Goal: Task Accomplishment & Management: Use online tool/utility

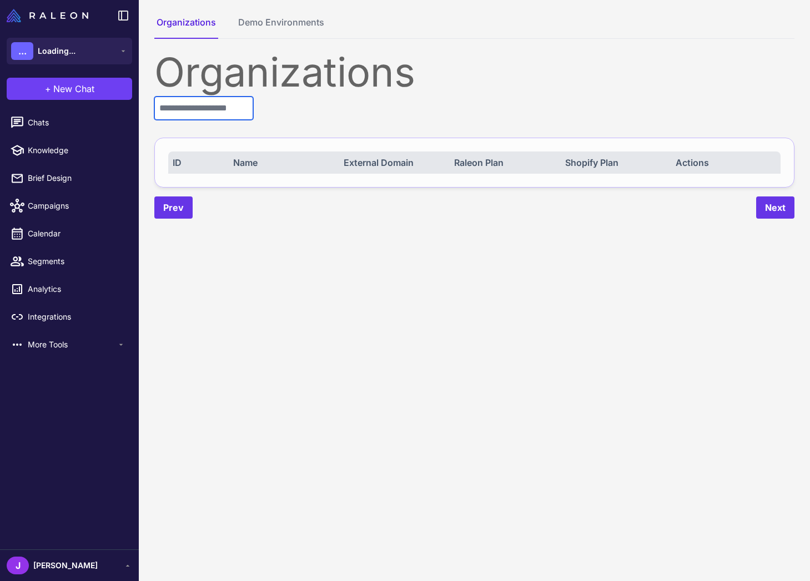
click at [198, 113] on input "text" at bounding box center [203, 108] width 99 height 23
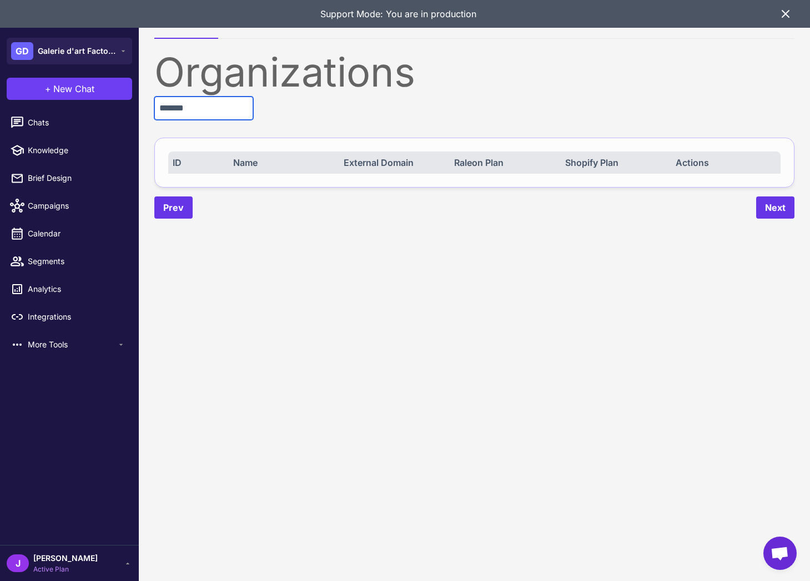
type input "*******"
click at [45, 569] on span "Active Plan" at bounding box center [65, 570] width 64 height 10
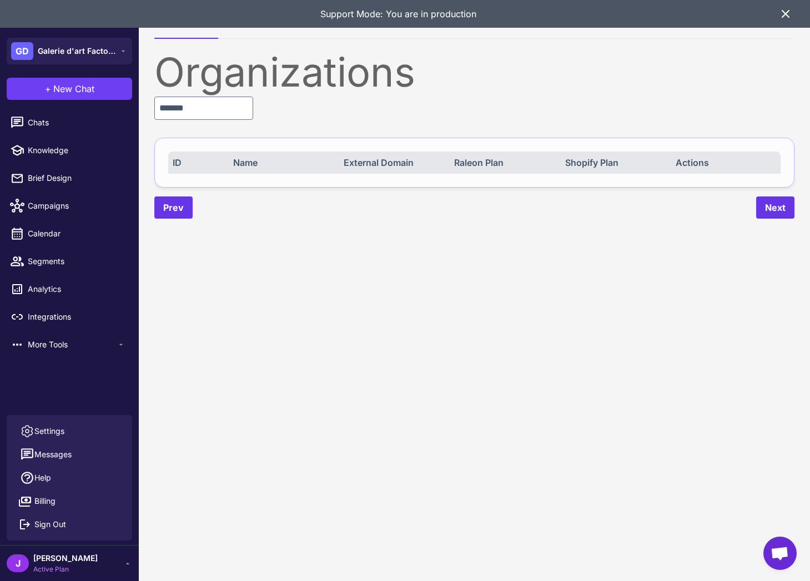
click at [45, 569] on span "Active Plan" at bounding box center [65, 570] width 64 height 10
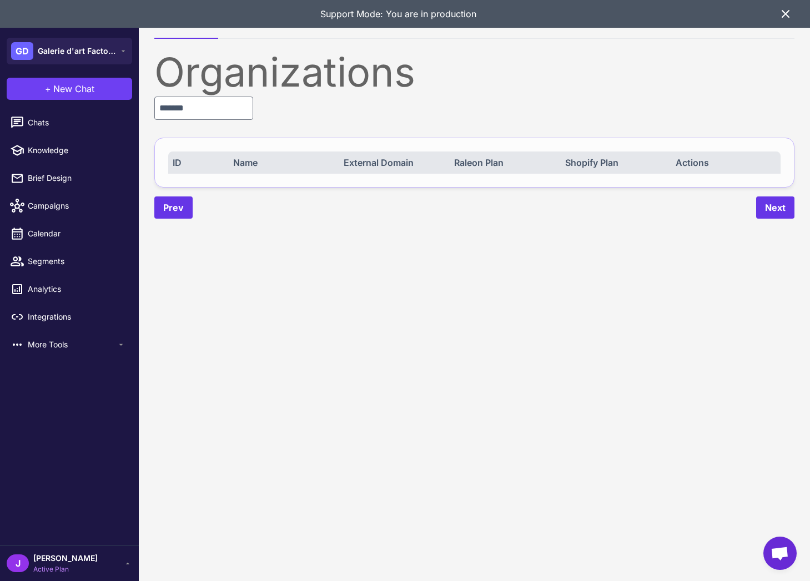
click at [348, 418] on content "Organizations Demo Environments Organizations ******* ID Name External Domain R…" at bounding box center [474, 290] width 671 height 581
drag, startPoint x: 317, startPoint y: 125, endPoint x: 284, endPoint y: 41, distance: 90.2
click at [317, 122] on div "Organizations ******* ID Name External Domain Raleon Plan Shopify Plan Actions …" at bounding box center [474, 135] width 640 height 167
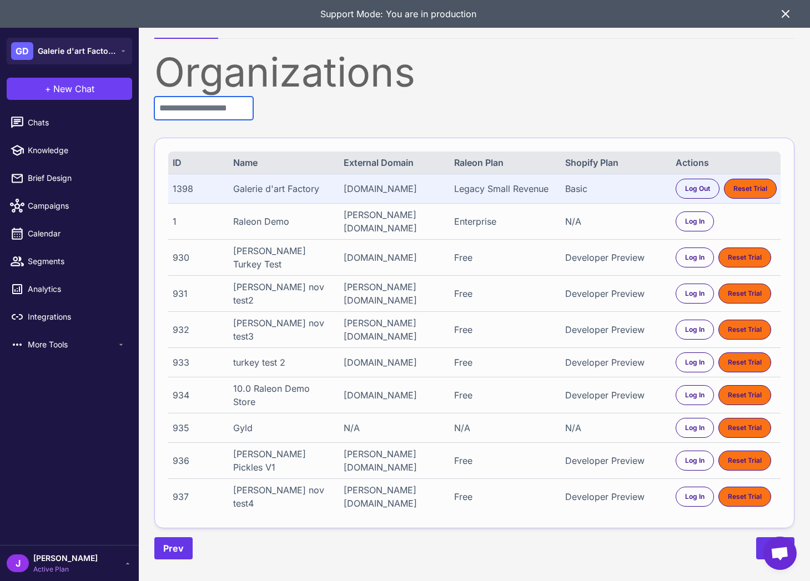
click at [181, 107] on input "text" at bounding box center [203, 108] width 99 height 23
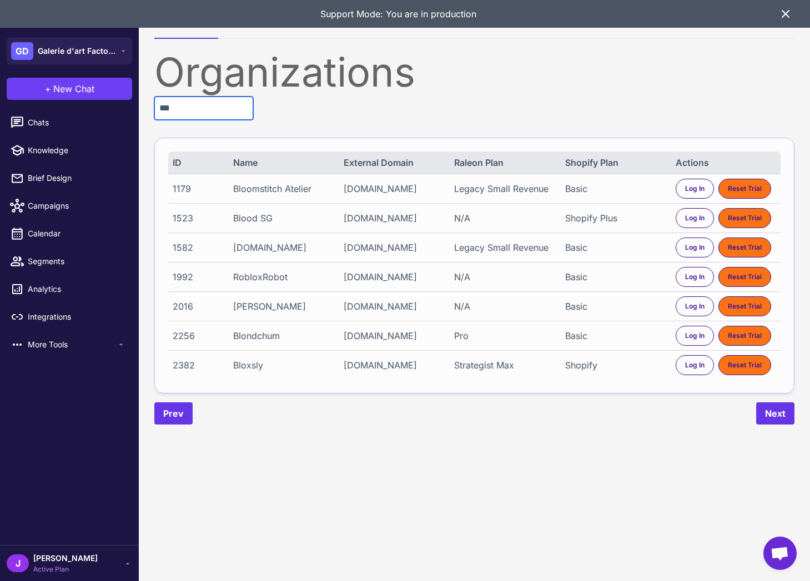
click at [176, 110] on input "***" at bounding box center [203, 108] width 99 height 23
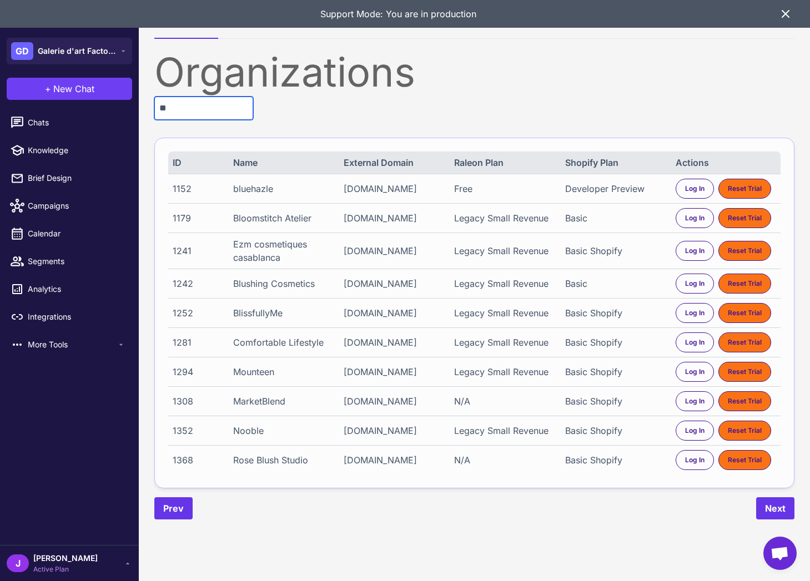
type input "*"
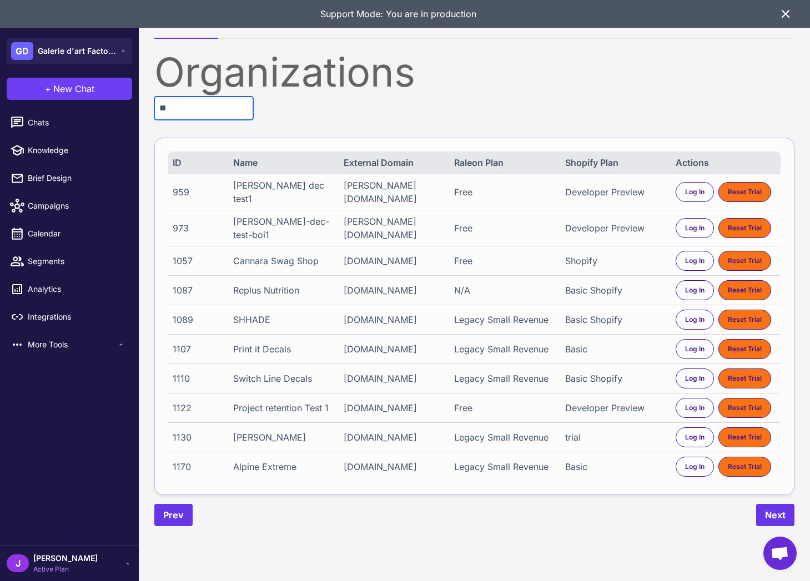
type input "*"
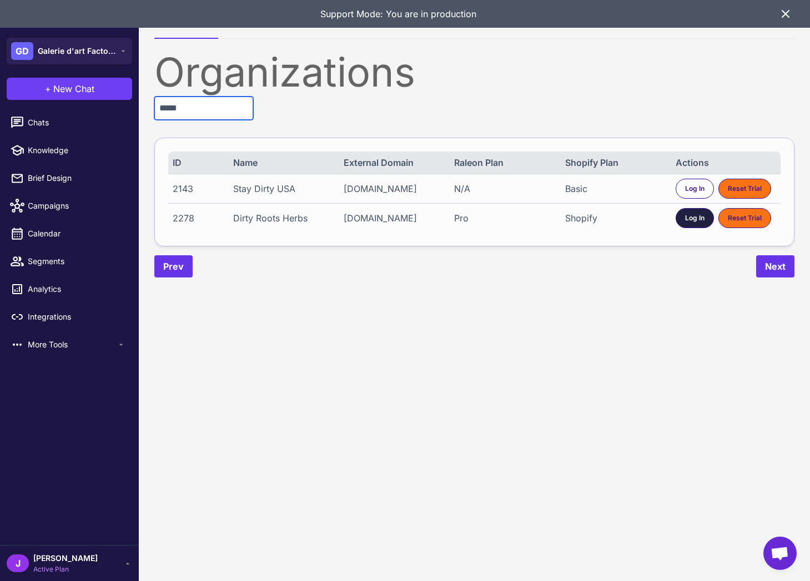
type input "*****"
click at [696, 223] on span "Log In" at bounding box center [694, 218] width 19 height 10
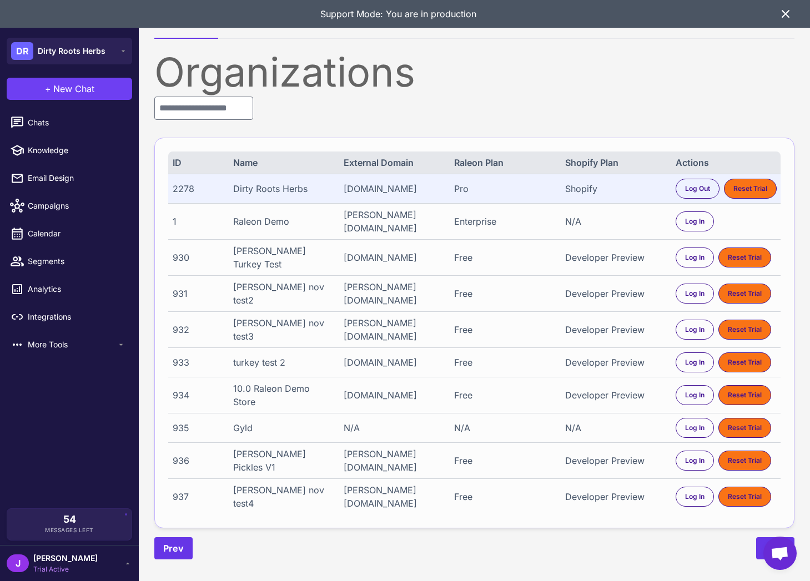
click at [793, 12] on div "Support Mode: You are in production" at bounding box center [405, 14] width 810 height 28
click at [780, 18] on icon at bounding box center [785, 13] width 13 height 13
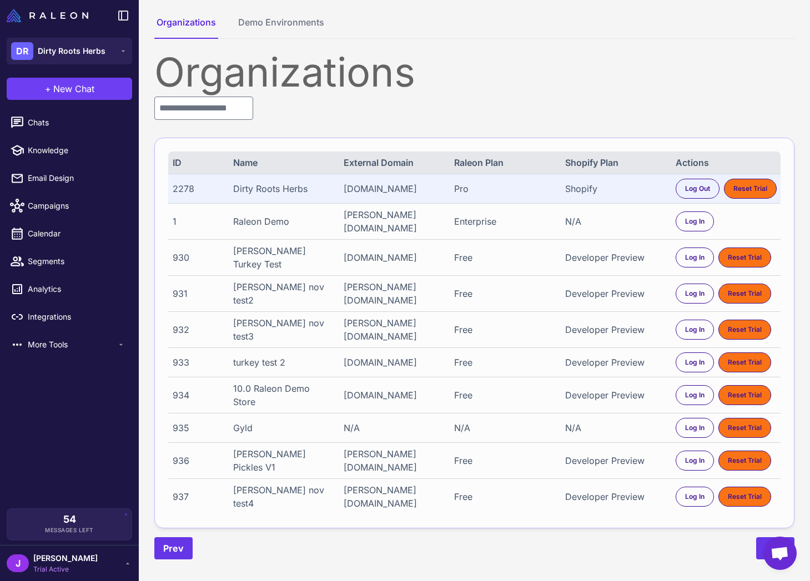
drag, startPoint x: 702, startPoint y: 48, endPoint x: 669, endPoint y: 128, distance: 87.1
click at [701, 48] on div "Organizations Demo Environments Organizations ID Name External Domain Raleon Pl…" at bounding box center [474, 287] width 671 height 575
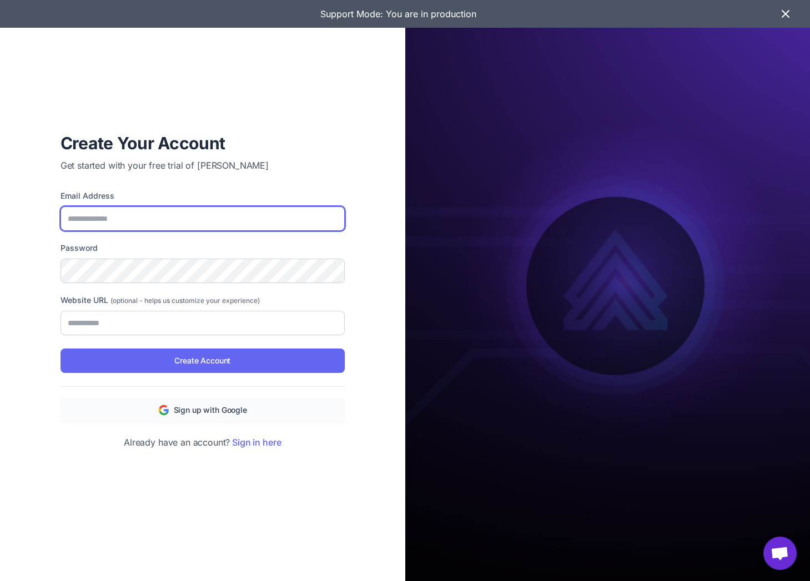
type input "**********"
click at [264, 528] on div "**********" at bounding box center [202, 290] width 405 height 581
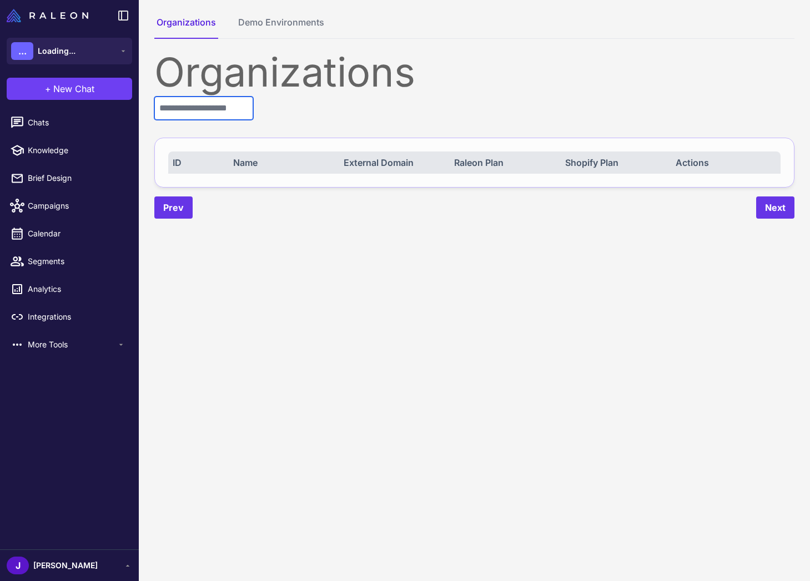
click at [195, 114] on input "text" at bounding box center [203, 108] width 99 height 23
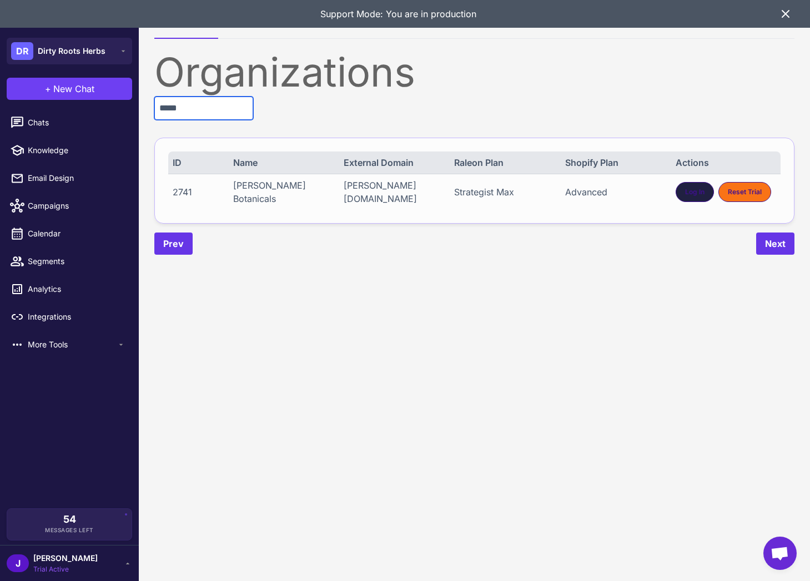
type input "*****"
click at [694, 189] on span "Log In" at bounding box center [694, 192] width 19 height 10
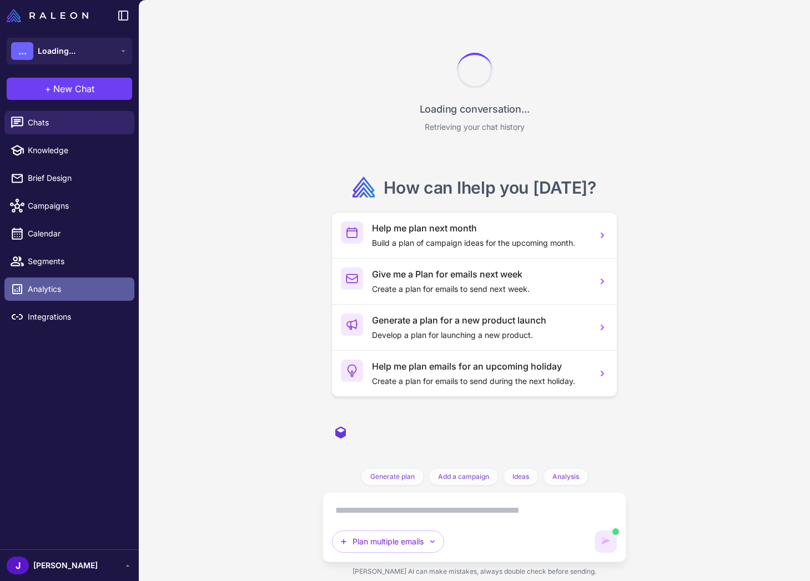
scroll to position [1398, 0]
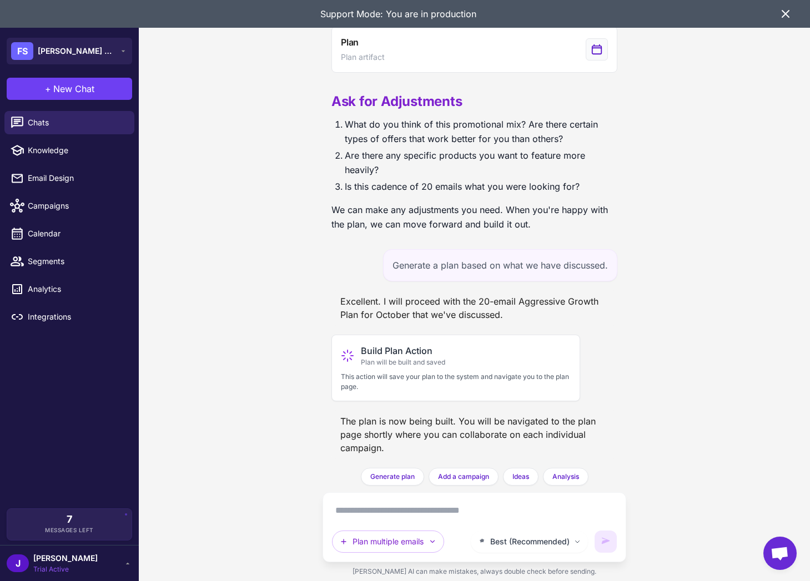
click at [785, 13] on icon at bounding box center [785, 14] width 7 height 7
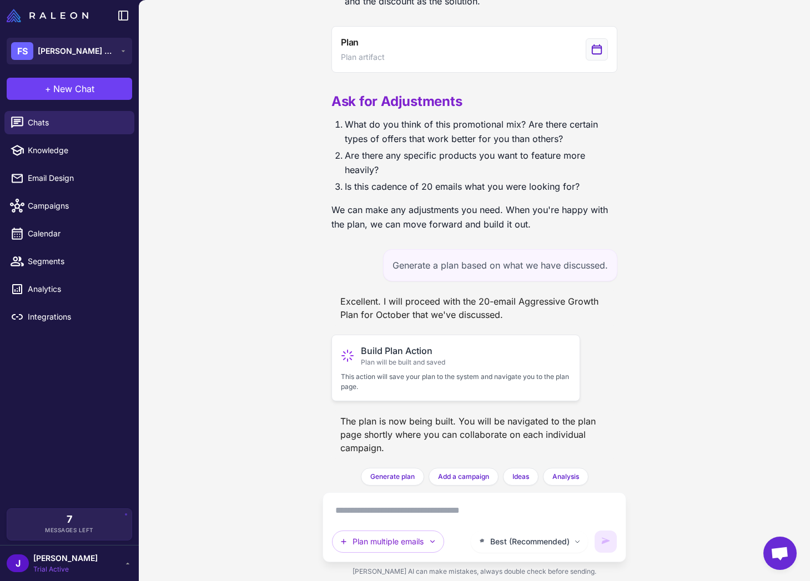
click at [421, 374] on p "This action will save your plan to the system and navigate you to the plan page." at bounding box center [456, 382] width 230 height 20
click at [41, 208] on span "Campaigns" at bounding box center [77, 206] width 98 height 12
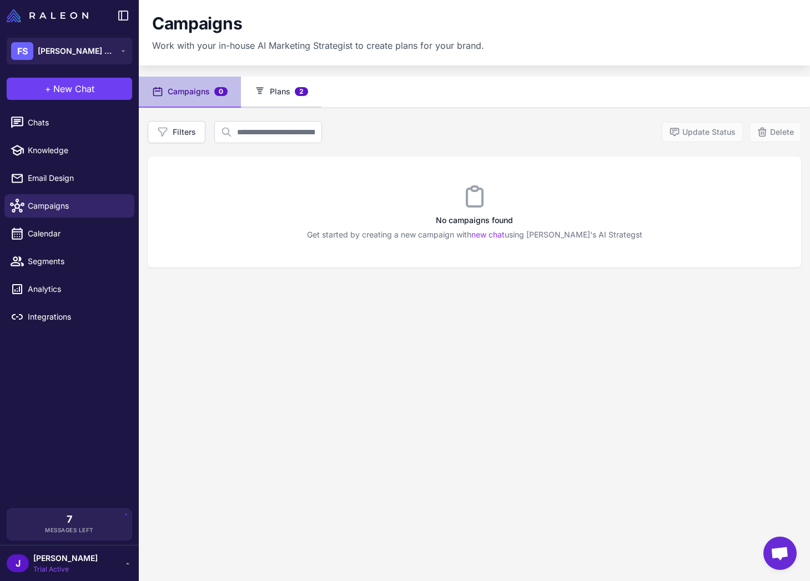
click at [283, 93] on button "Plans 2" at bounding box center [281, 92] width 81 height 31
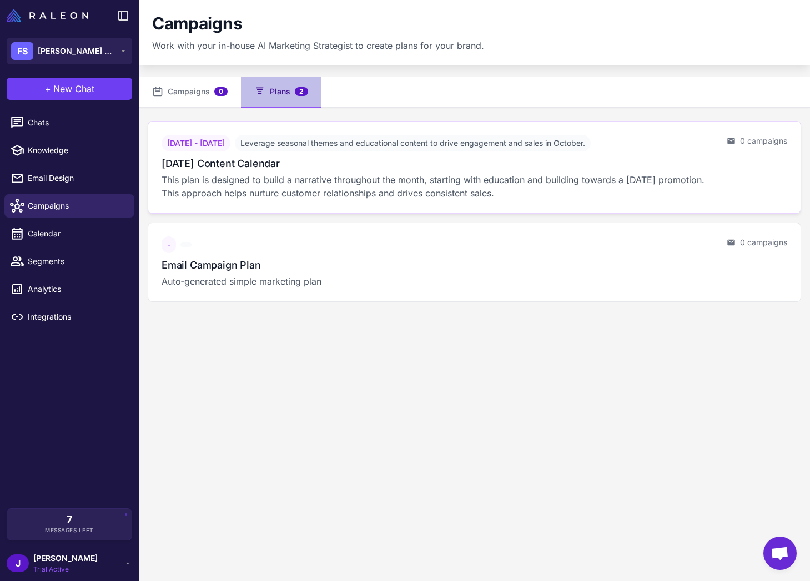
click at [316, 185] on p "This plan is designed to build a narrative throughout the month, starting with …" at bounding box center [440, 186] width 556 height 27
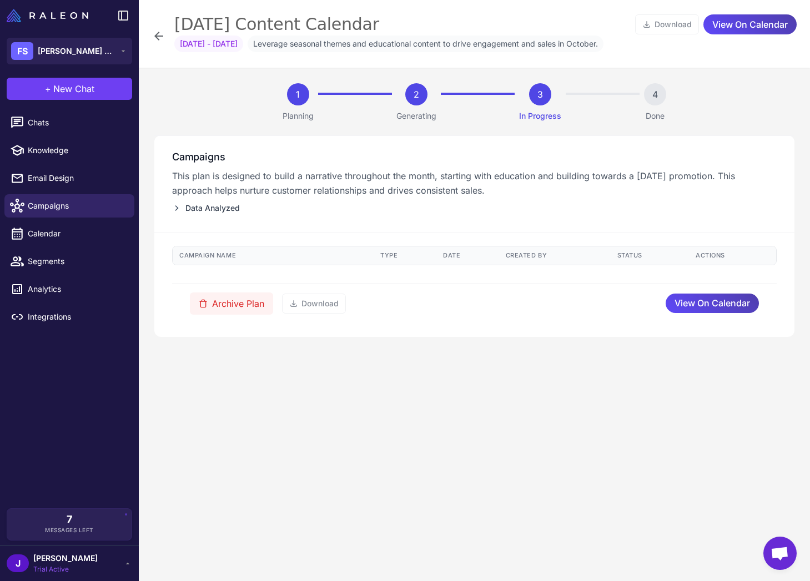
click at [150, 32] on div "October 2025 Content Calendar Download View On Calendar Oct 1, 2025 - Oct 27, 2…" at bounding box center [474, 34] width 671 height 68
click at [157, 36] on icon at bounding box center [158, 36] width 9 height 9
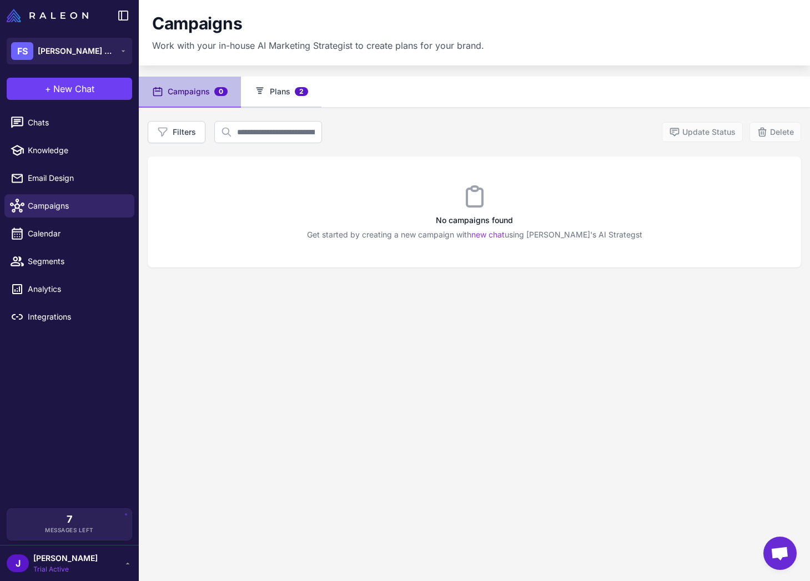
click at [278, 87] on button "Plans 2" at bounding box center [281, 92] width 81 height 31
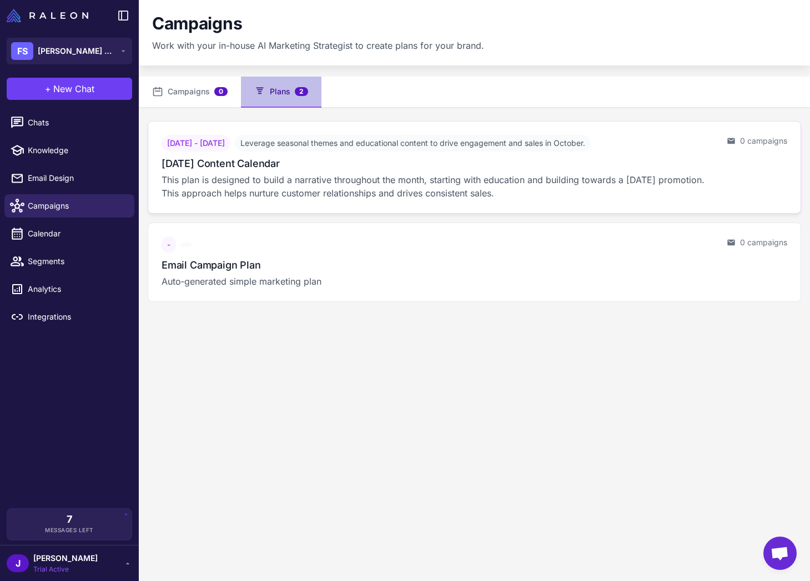
click at [303, 178] on p "This plan is designed to build a narrative throughout the month, starting with …" at bounding box center [440, 186] width 556 height 27
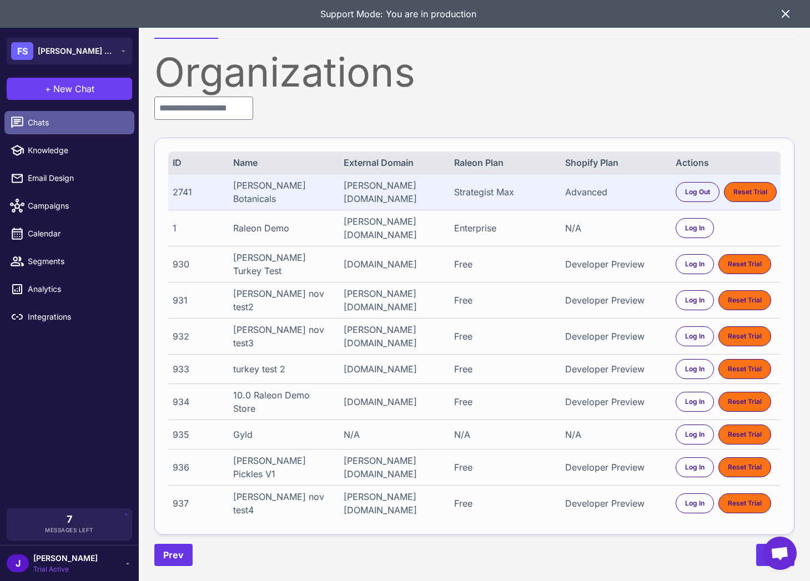
click at [31, 132] on link "Chats" at bounding box center [69, 122] width 130 height 23
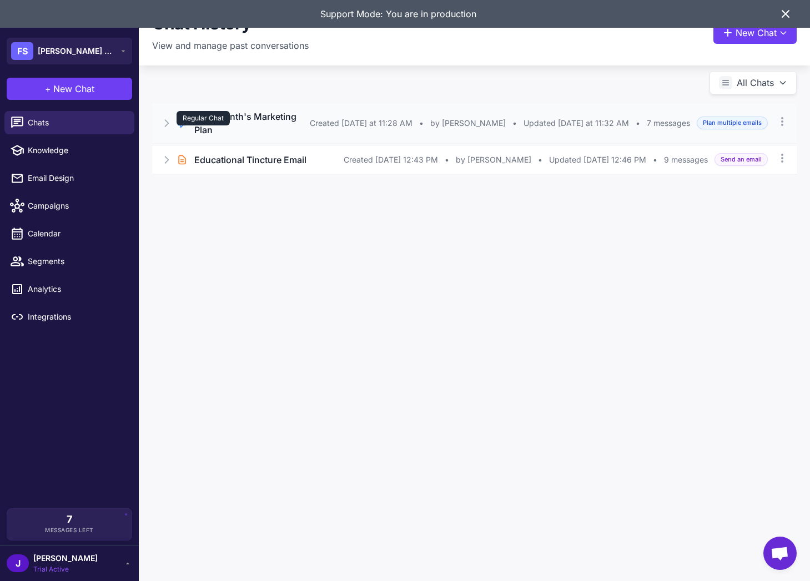
click at [217, 112] on div "Regular Chat" at bounding box center [203, 118] width 53 height 14
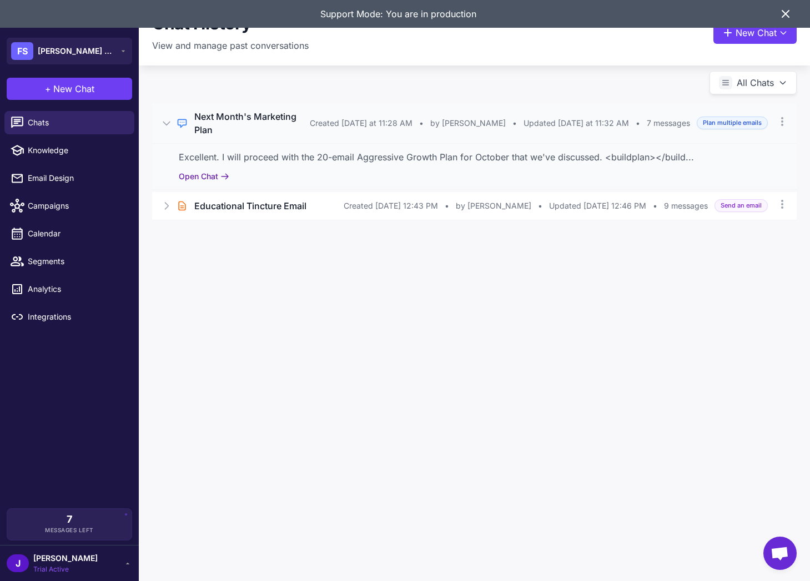
click at [202, 170] on button "Open Chat" at bounding box center [204, 176] width 51 height 12
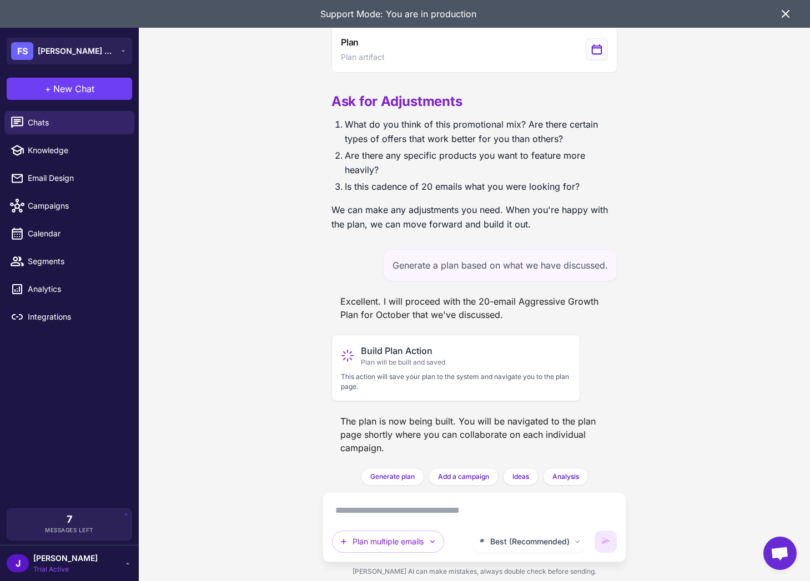
scroll to position [1396, 0]
click at [790, 16] on icon at bounding box center [785, 13] width 13 height 13
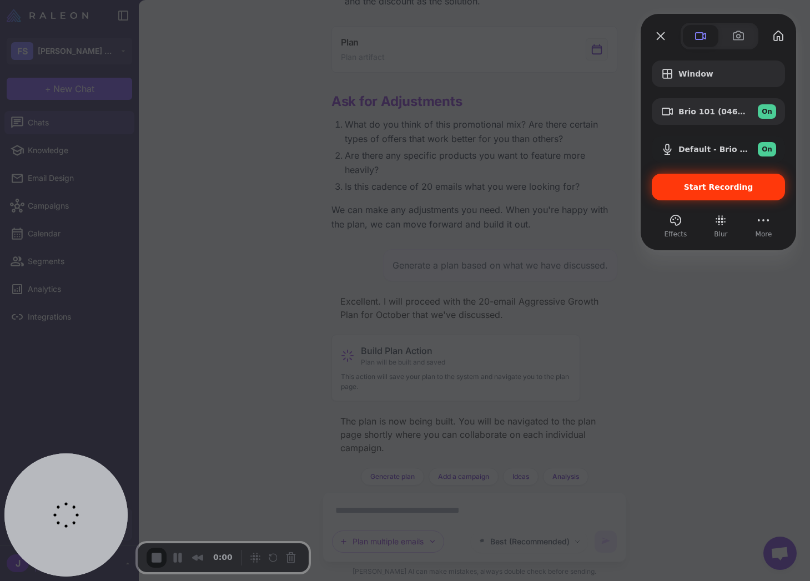
click at [740, 188] on span "Start Recording" at bounding box center [718, 187] width 69 height 9
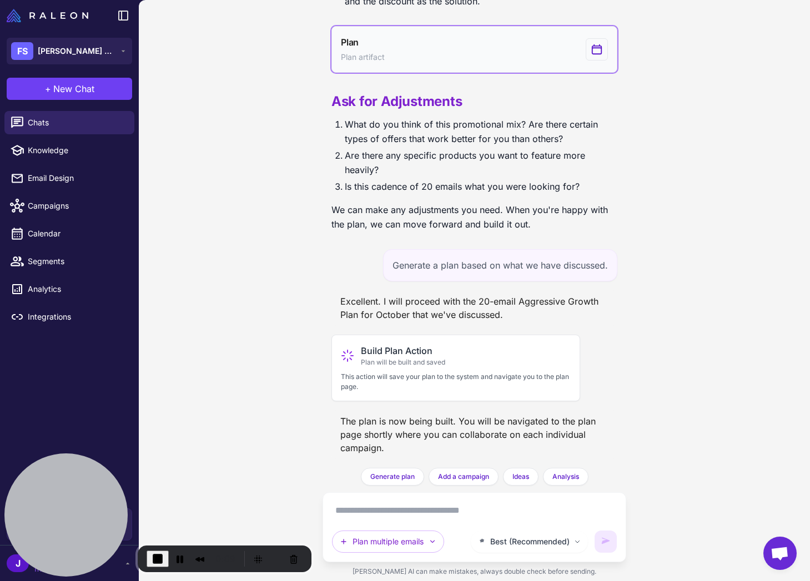
click at [480, 51] on button "Plan Plan artifact" at bounding box center [474, 49] width 286 height 47
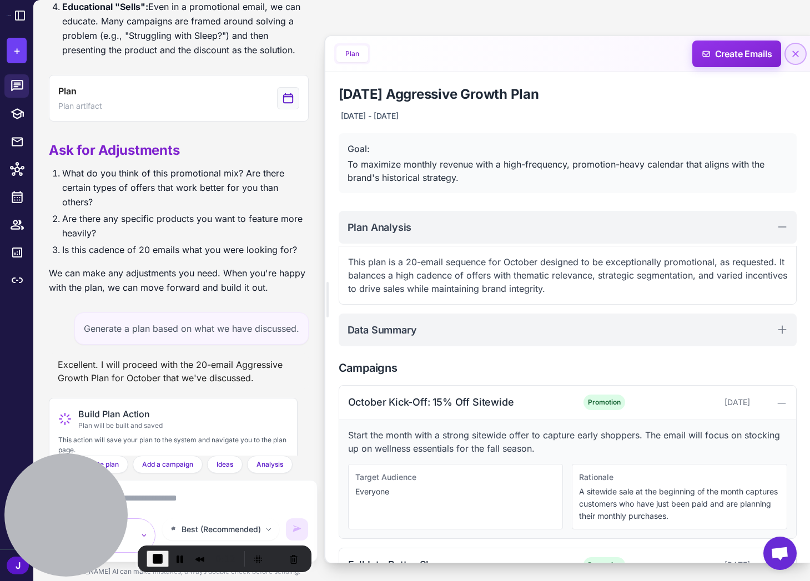
click at [795, 52] on icon at bounding box center [795, 53] width 11 height 11
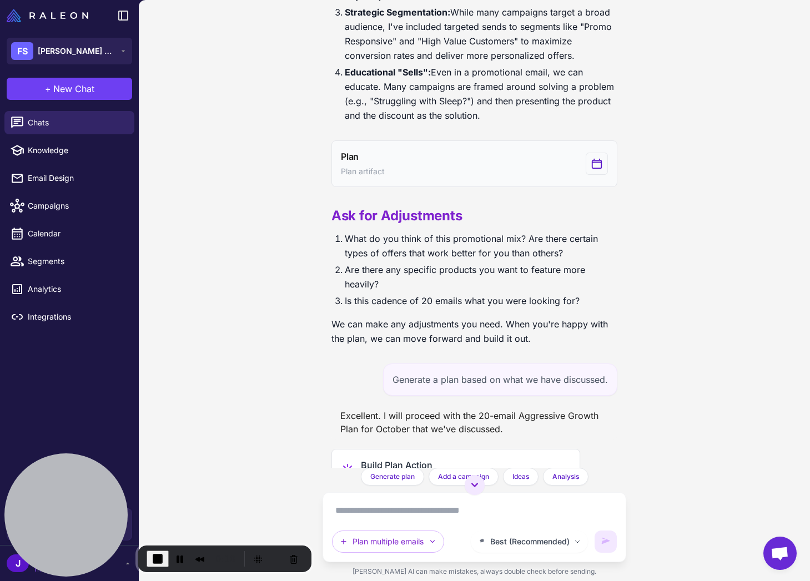
scroll to position [1241, 0]
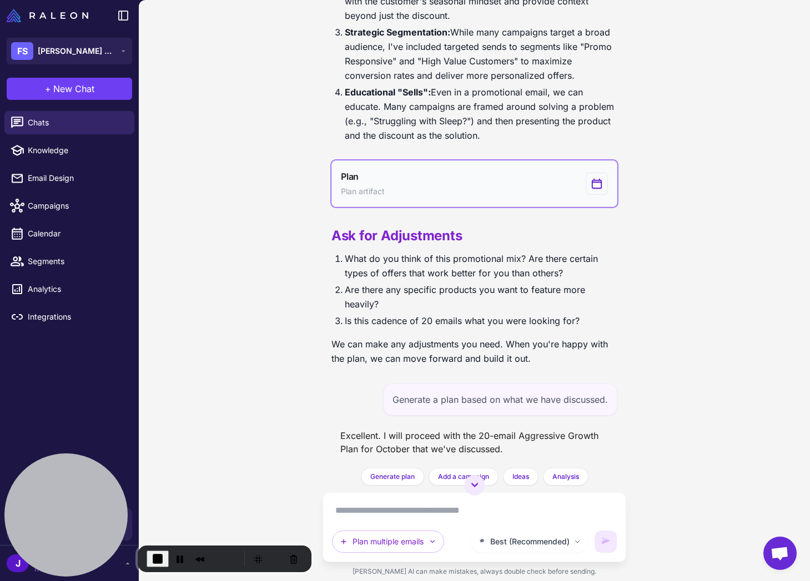
click at [379, 198] on div "Plan Plan artifact" at bounding box center [363, 184] width 44 height 28
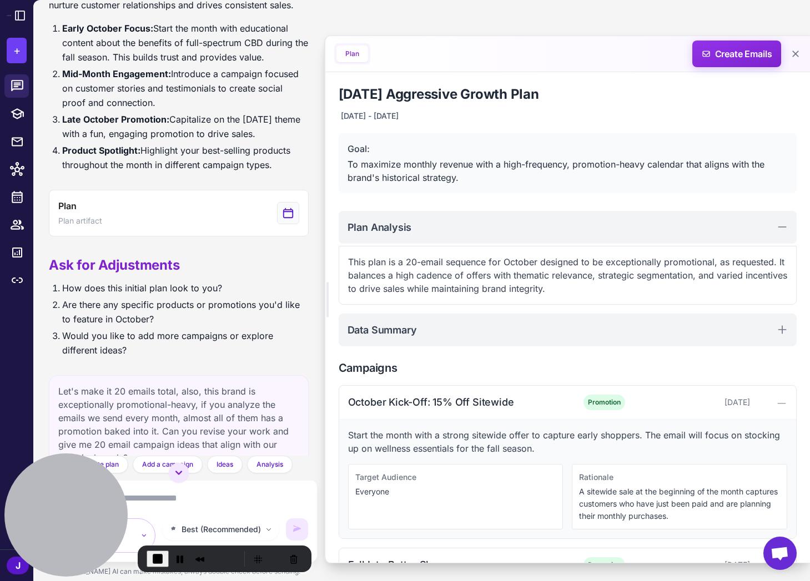
scroll to position [252, 0]
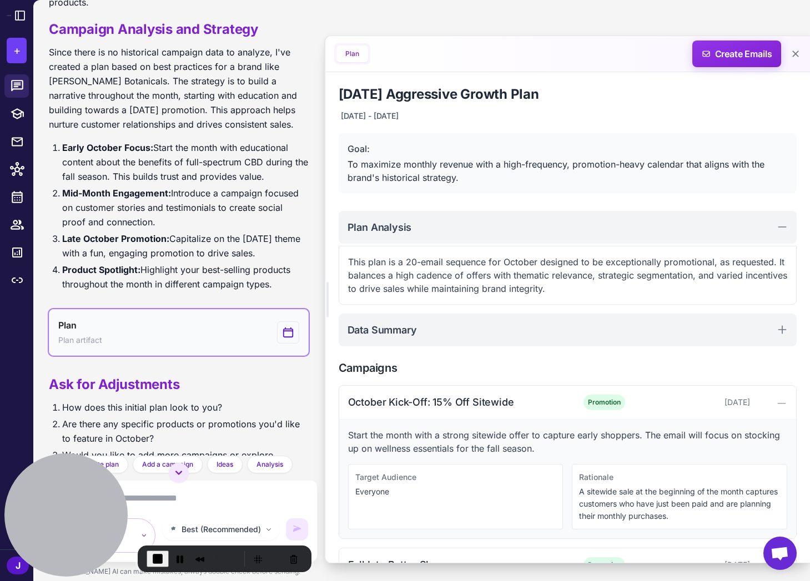
click at [108, 318] on button "Plan Plan artifact" at bounding box center [179, 332] width 260 height 47
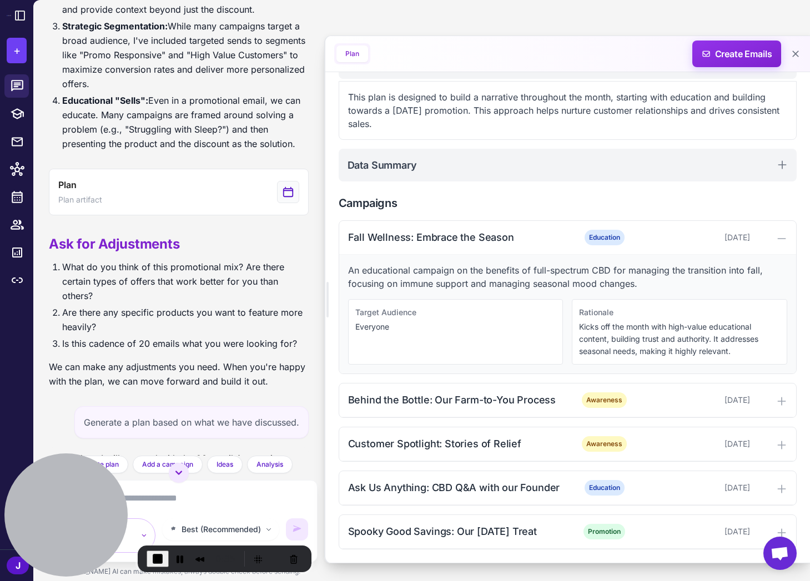
scroll to position [1316, 0]
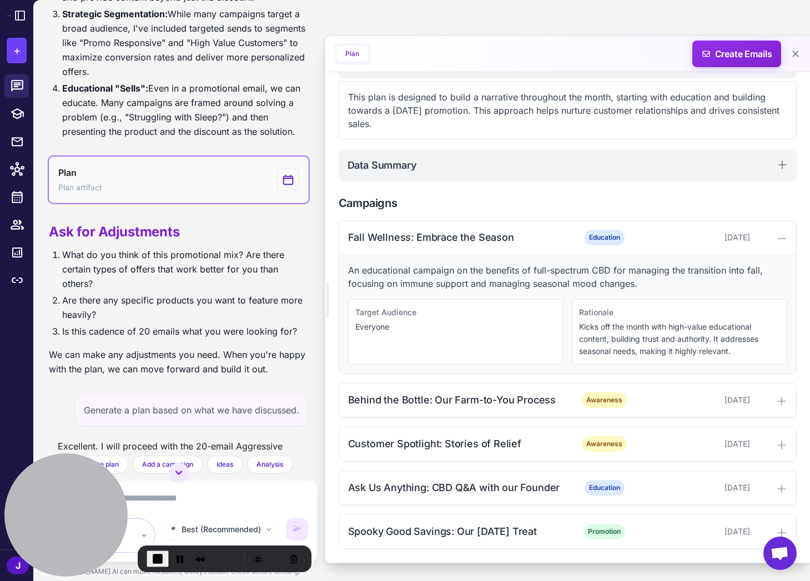
click at [122, 203] on button "Plan Plan artifact" at bounding box center [179, 180] width 260 height 47
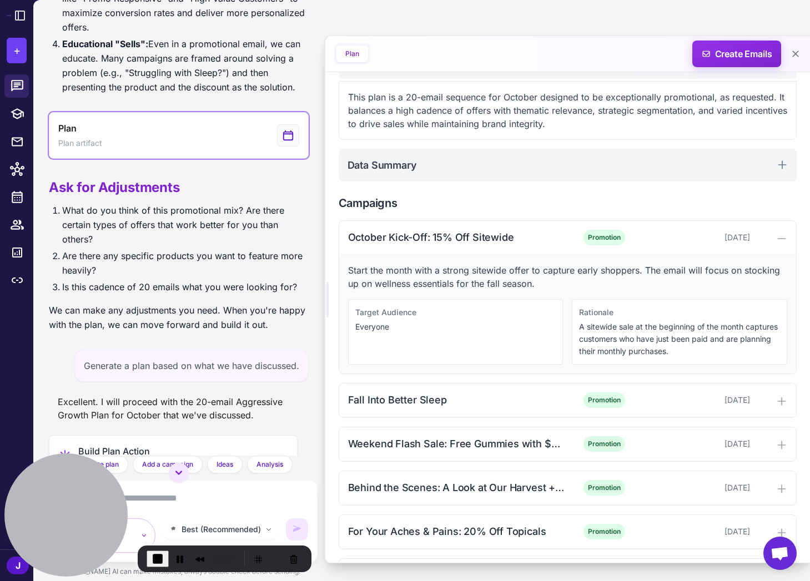
scroll to position [1510, 0]
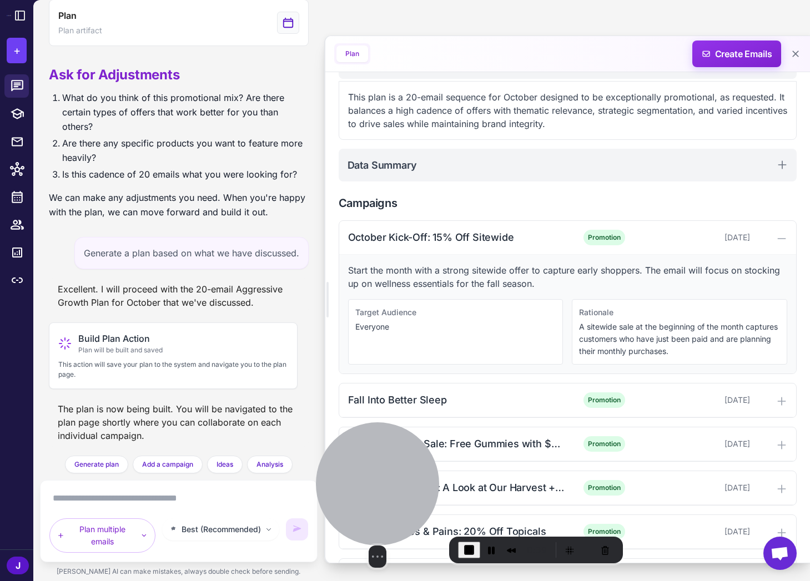
drag, startPoint x: 64, startPoint y: 507, endPoint x: 496, endPoint y: 496, distance: 432.1
click at [439, 496] on div at bounding box center [377, 484] width 123 height 123
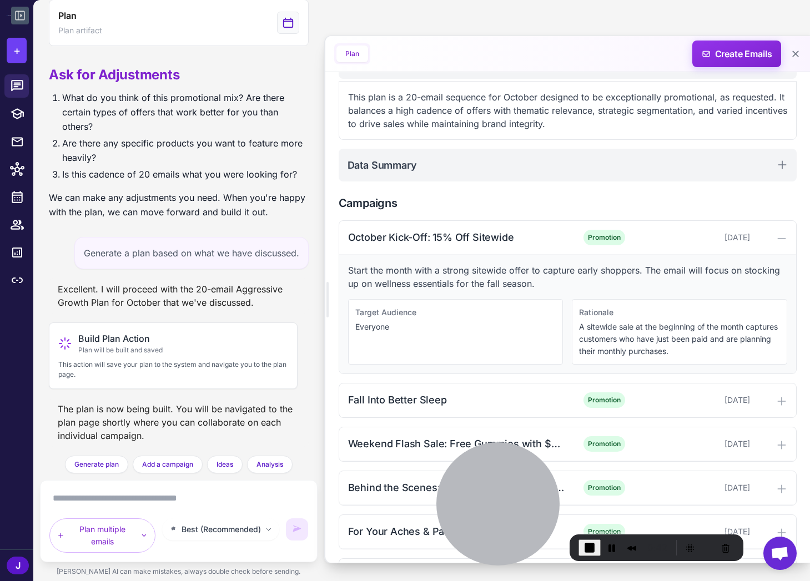
click at [19, 13] on icon at bounding box center [19, 15] width 13 height 13
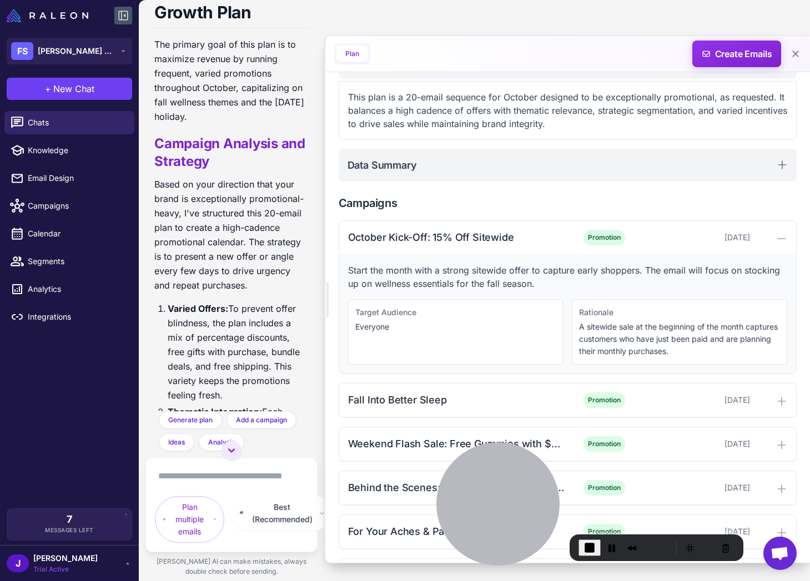
scroll to position [2291, 0]
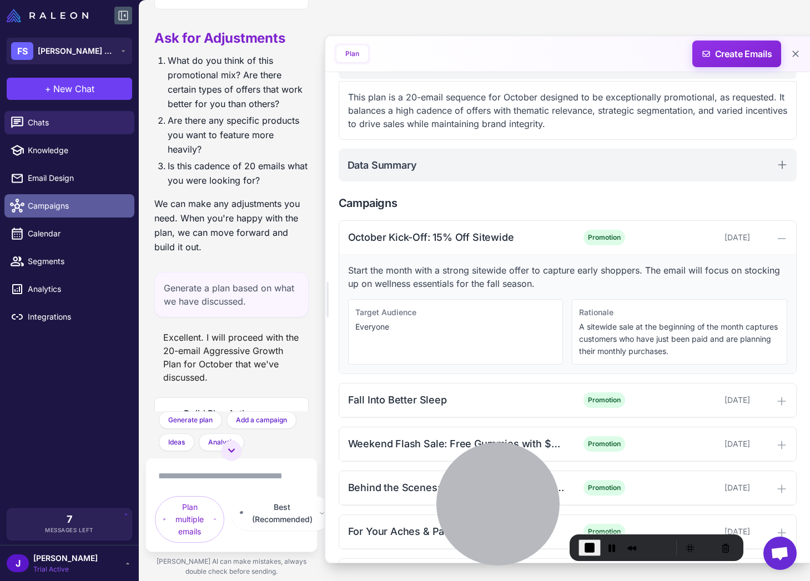
click at [36, 205] on span "Campaigns" at bounding box center [77, 206] width 98 height 12
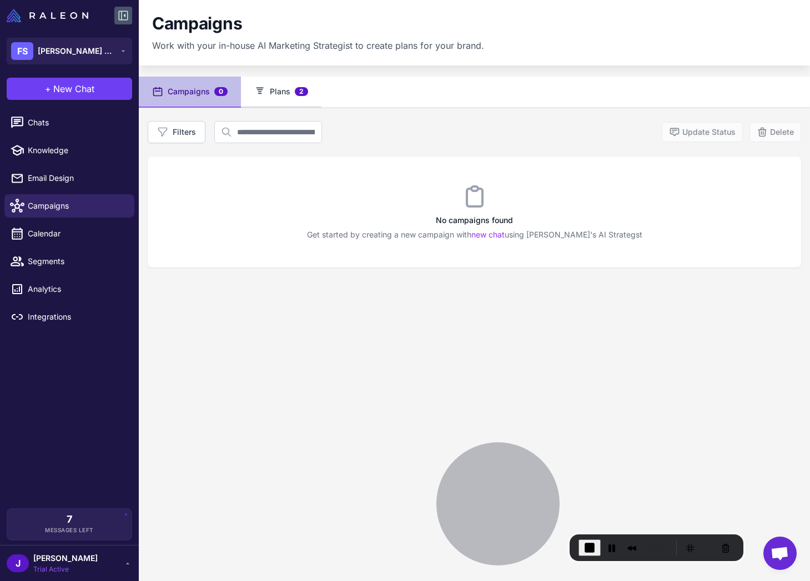
click at [283, 87] on button "Plans 2" at bounding box center [281, 92] width 81 height 31
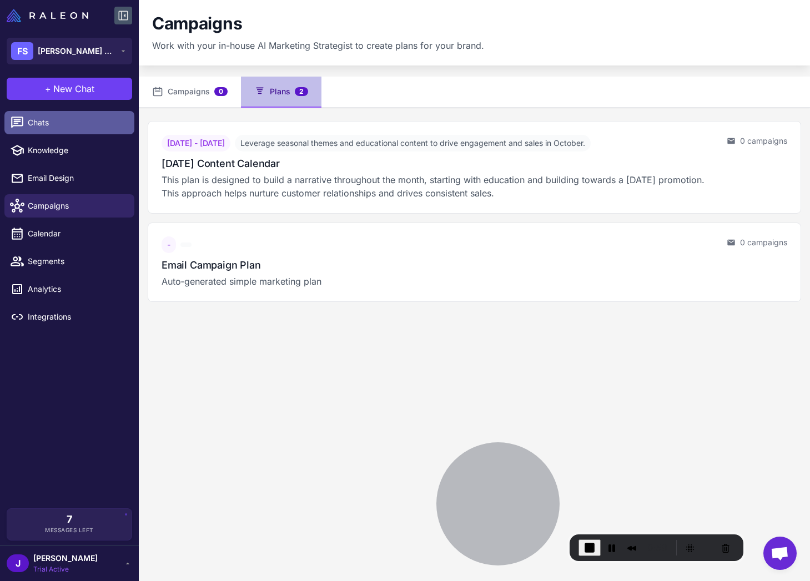
click at [42, 119] on span "Chats" at bounding box center [77, 123] width 98 height 12
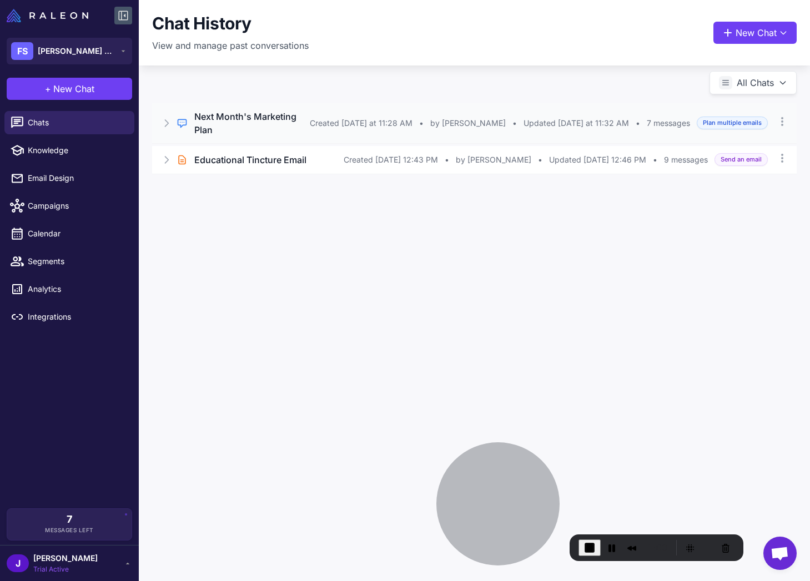
click at [162, 118] on icon at bounding box center [166, 123] width 11 height 11
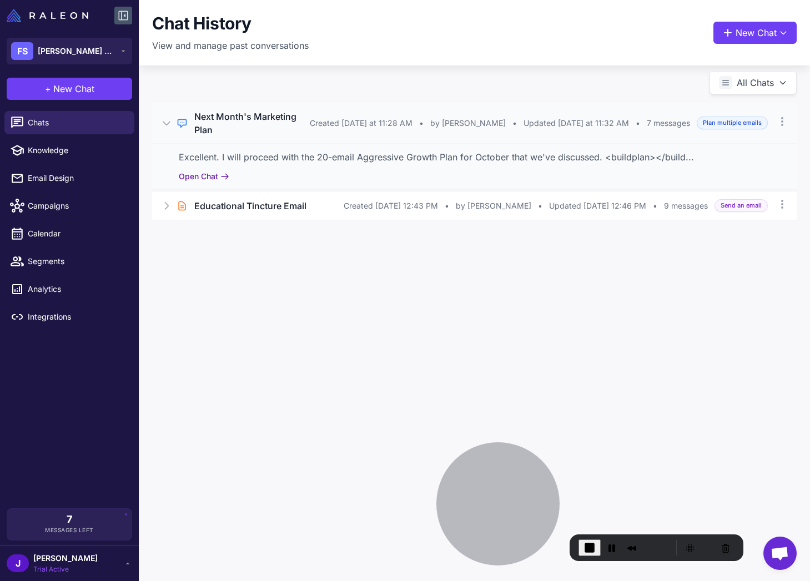
click at [200, 170] on button "Open Chat" at bounding box center [204, 176] width 51 height 12
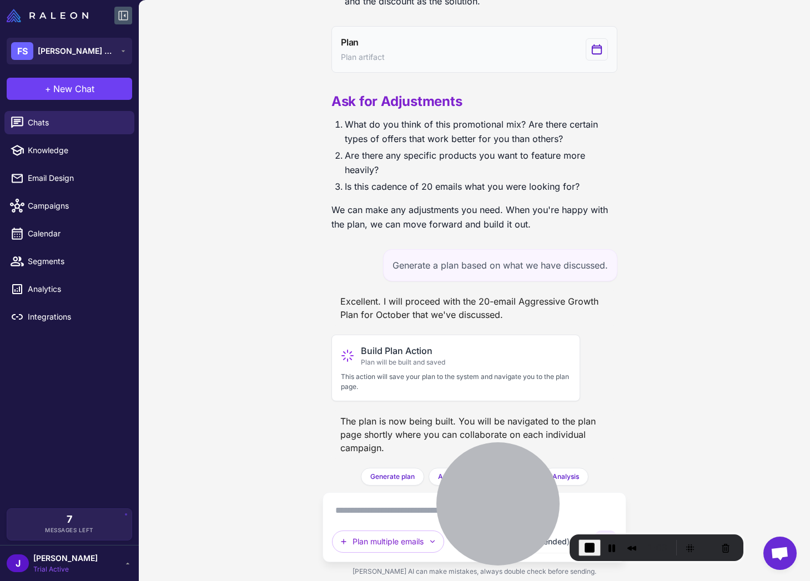
scroll to position [1380, 0]
click at [369, 63] on div "Plan Plan artifact" at bounding box center [363, 50] width 44 height 28
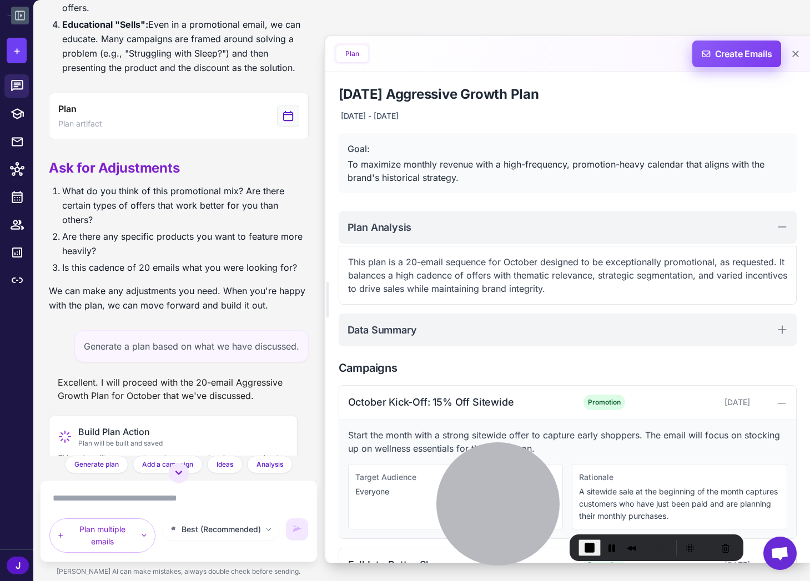
click at [730, 57] on span "Create Emails" at bounding box center [736, 54] width 97 height 27
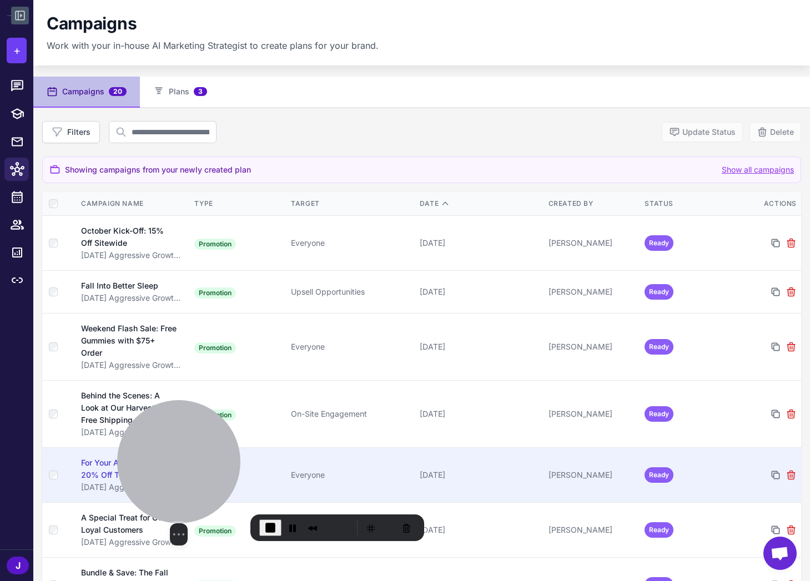
drag, startPoint x: 500, startPoint y: 487, endPoint x: 242, endPoint y: 465, distance: 259.1
click at [193, 466] on div at bounding box center [178, 461] width 123 height 123
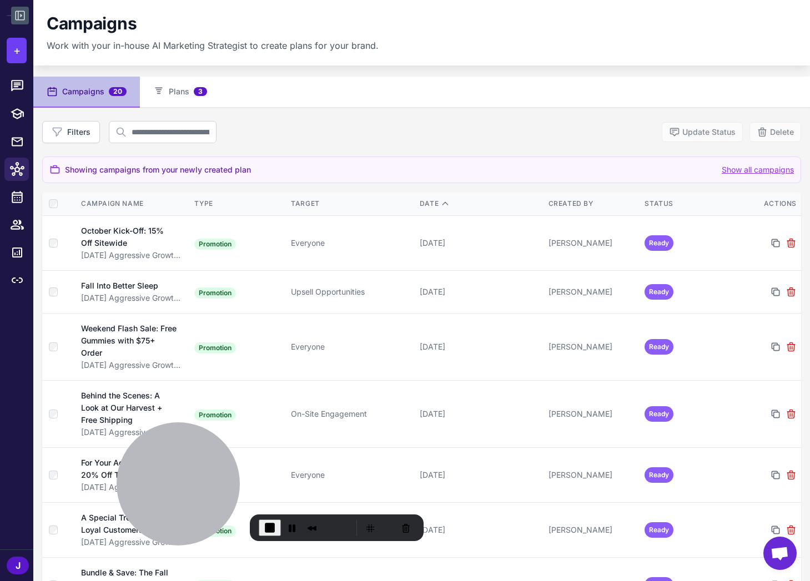
click at [264, 530] on span "End Recording" at bounding box center [269, 527] width 13 height 13
